Goal: Navigation & Orientation: Go to known website

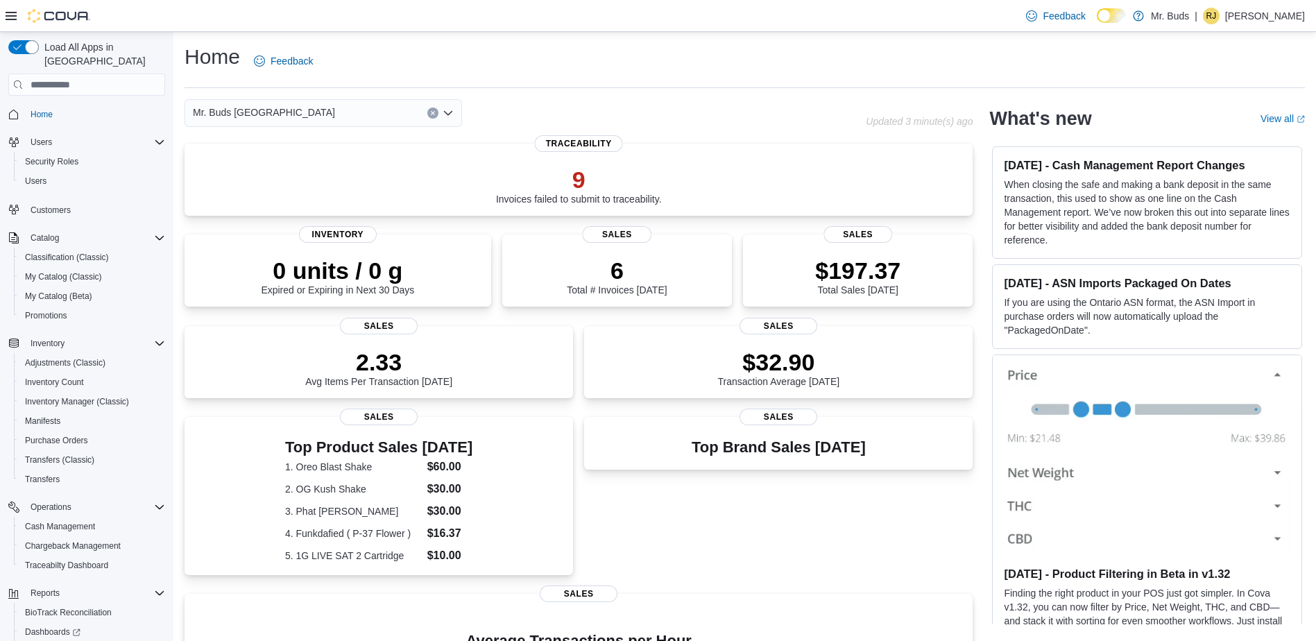
click at [1216, 8] on div "| [PERSON_NAME] [PERSON_NAME]" at bounding box center [1250, 16] width 110 height 17
click at [1215, 131] on span "Sign Out" at bounding box center [1215, 136] width 37 height 14
